Goal: Check status: Check status

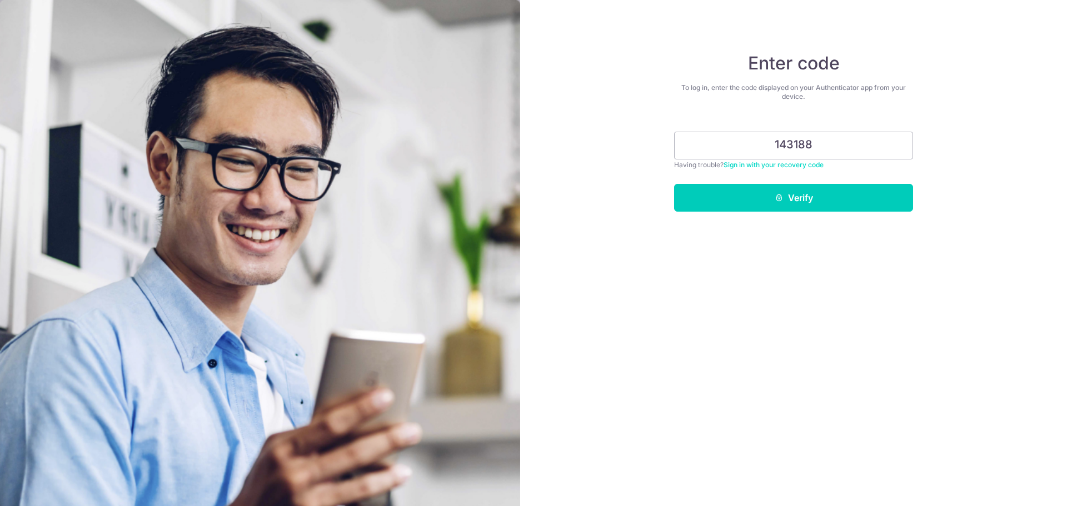
type input "143188"
click at [674, 184] on button "Verify" at bounding box center [793, 198] width 239 height 28
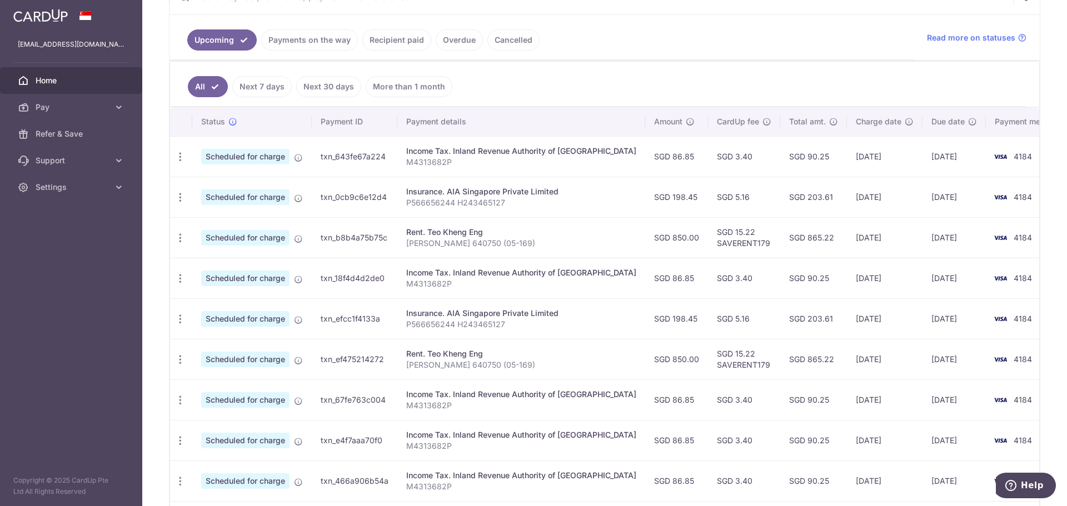
scroll to position [232, 0]
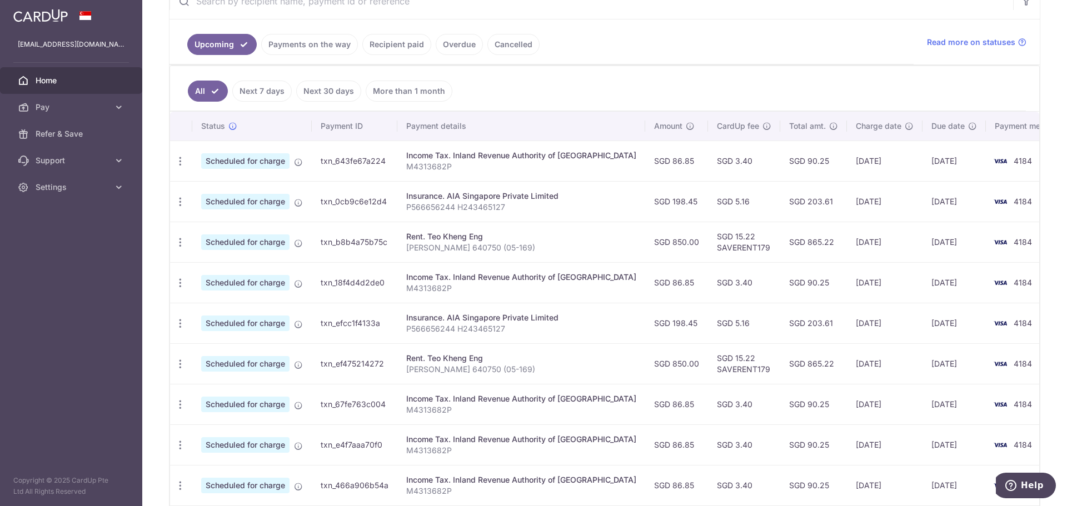
click at [332, 46] on link "Payments on the way" at bounding box center [309, 44] width 97 height 21
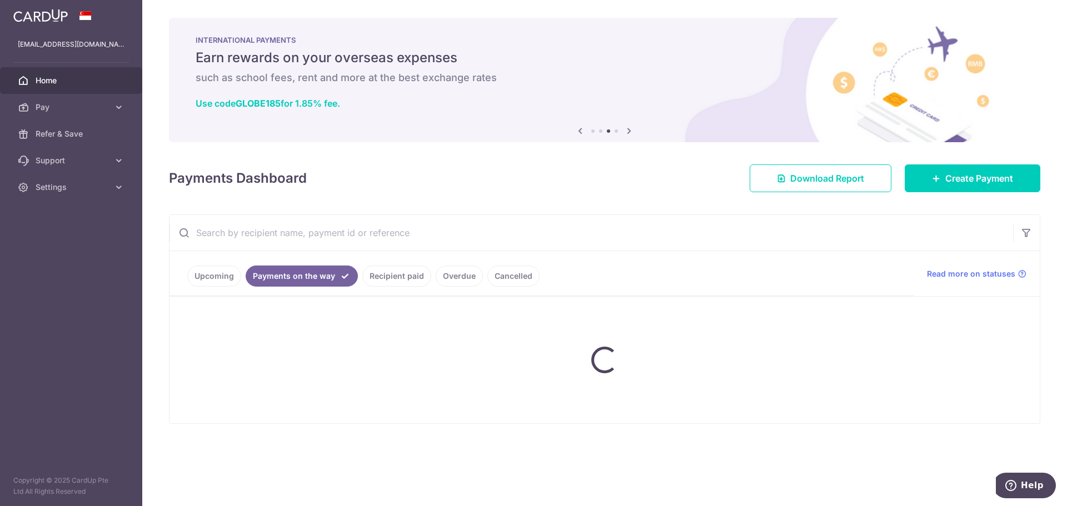
scroll to position [0, 0]
